Goal: Complete application form

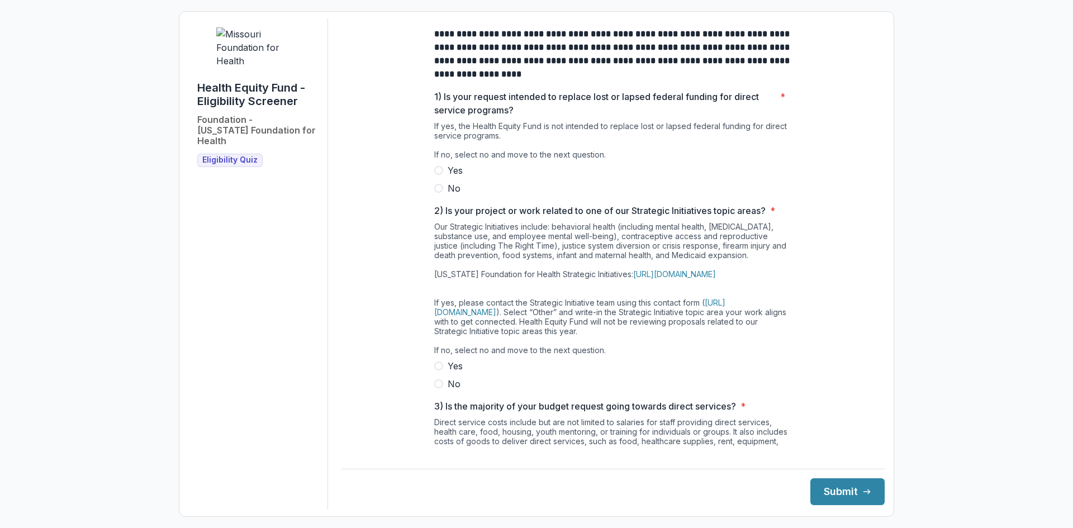
click at [456, 195] on span "No" at bounding box center [454, 188] width 13 height 13
click at [680, 177] on label "Yes" at bounding box center [613, 170] width 358 height 13
click at [457, 195] on span "No" at bounding box center [454, 188] width 13 height 13
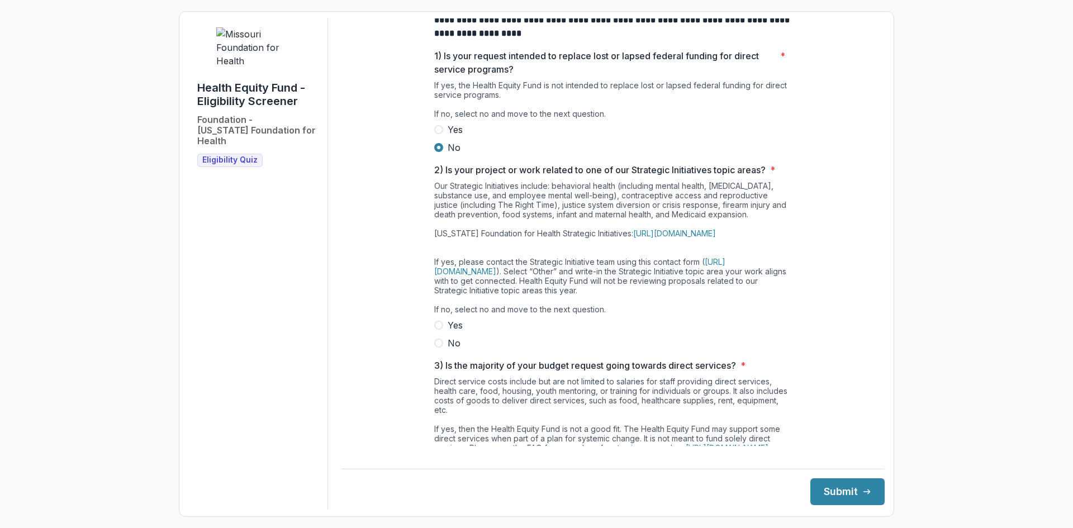
scroll to position [56, 0]
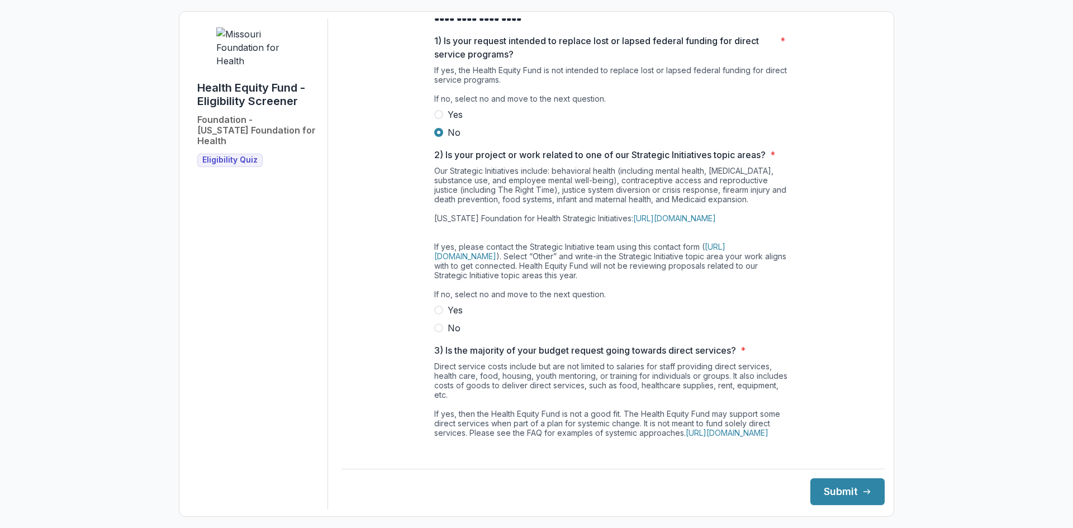
click at [448, 335] on span "No" at bounding box center [454, 327] width 13 height 13
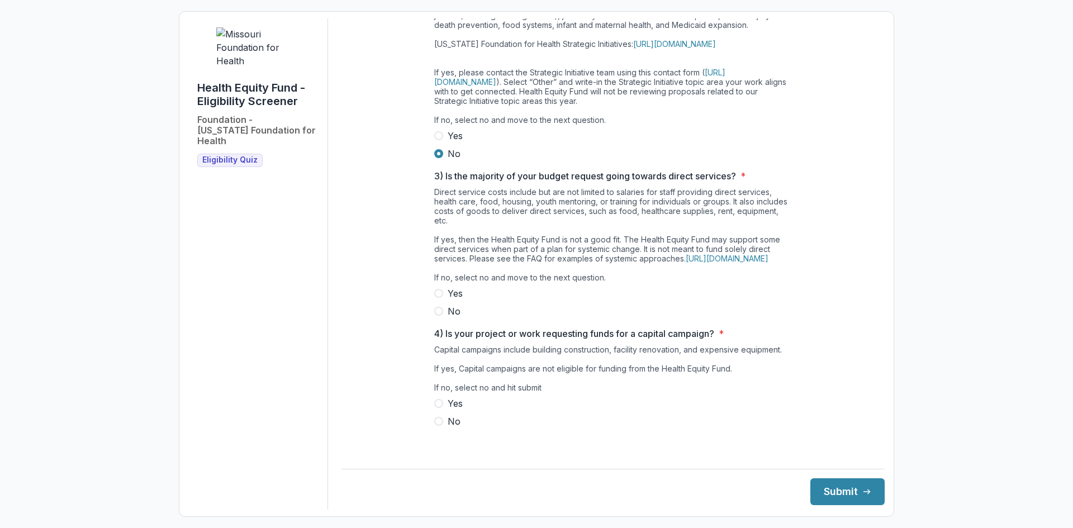
scroll to position [249, 0]
click at [437, 318] on label "No" at bounding box center [613, 311] width 358 height 13
click at [449, 428] on span "No" at bounding box center [454, 421] width 13 height 13
click at [826, 493] on button "Submit" at bounding box center [848, 492] width 74 height 27
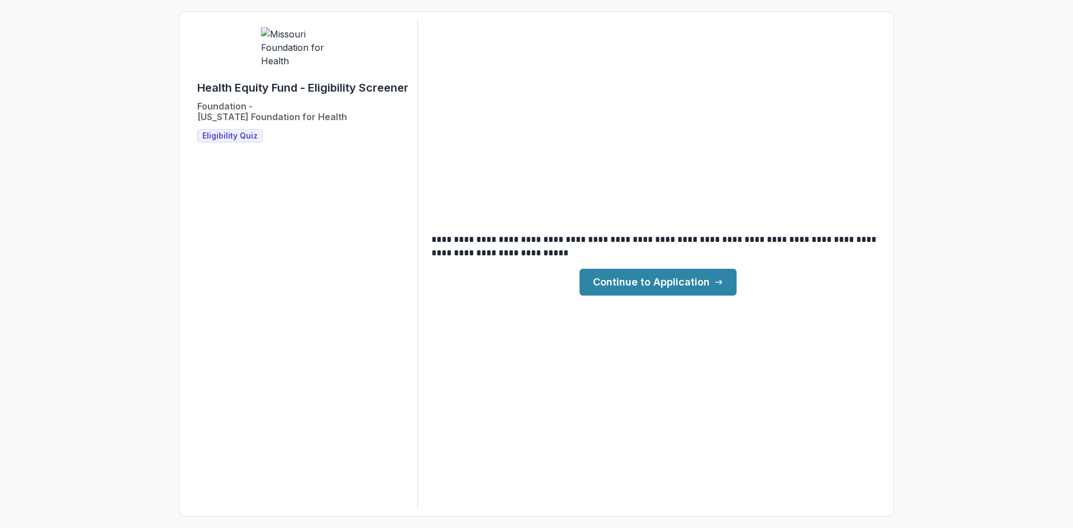
click at [651, 282] on link "Continue to Application" at bounding box center [658, 282] width 157 height 27
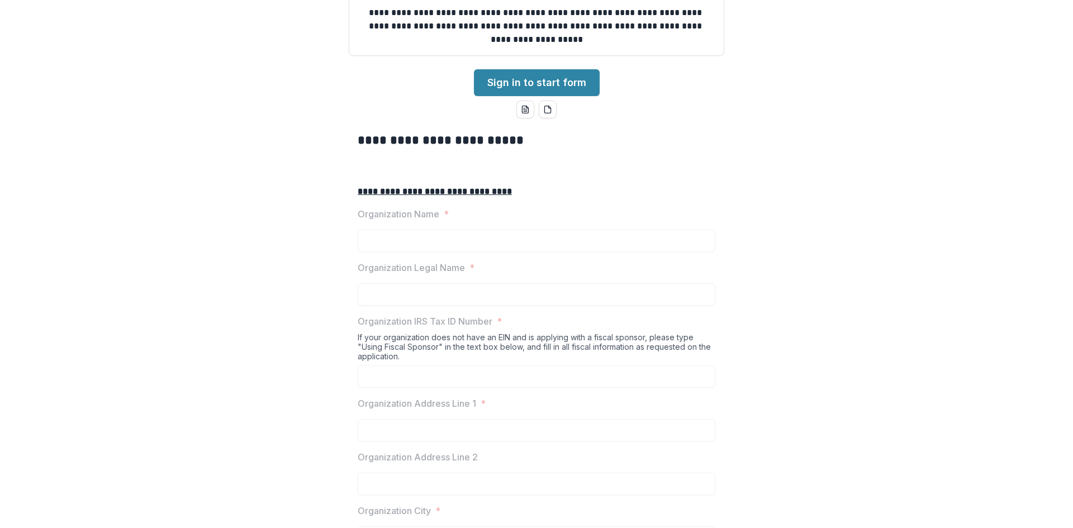
scroll to position [112, 0]
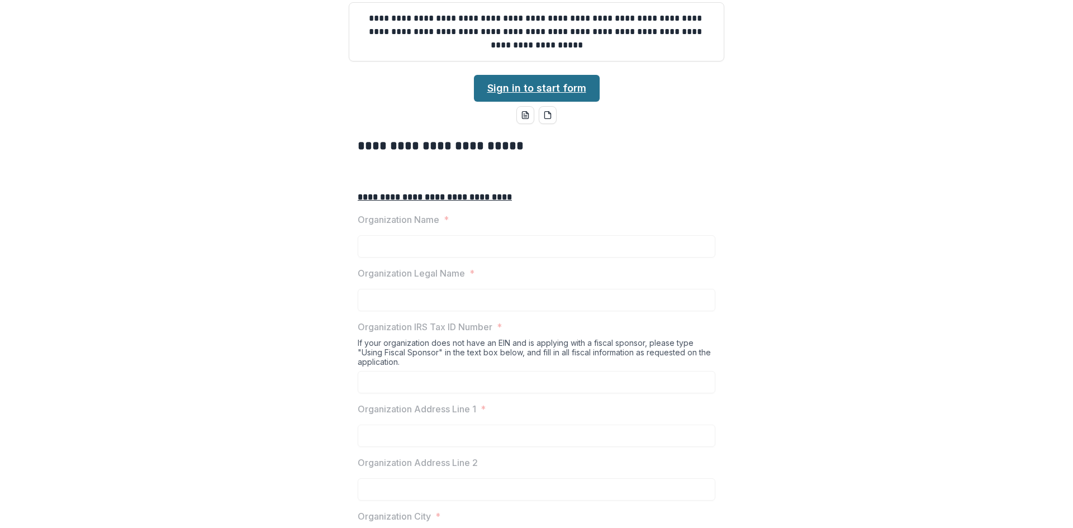
click at [520, 102] on link "Sign in to start form" at bounding box center [537, 88] width 126 height 27
